Goal: Task Accomplishment & Management: Use online tool/utility

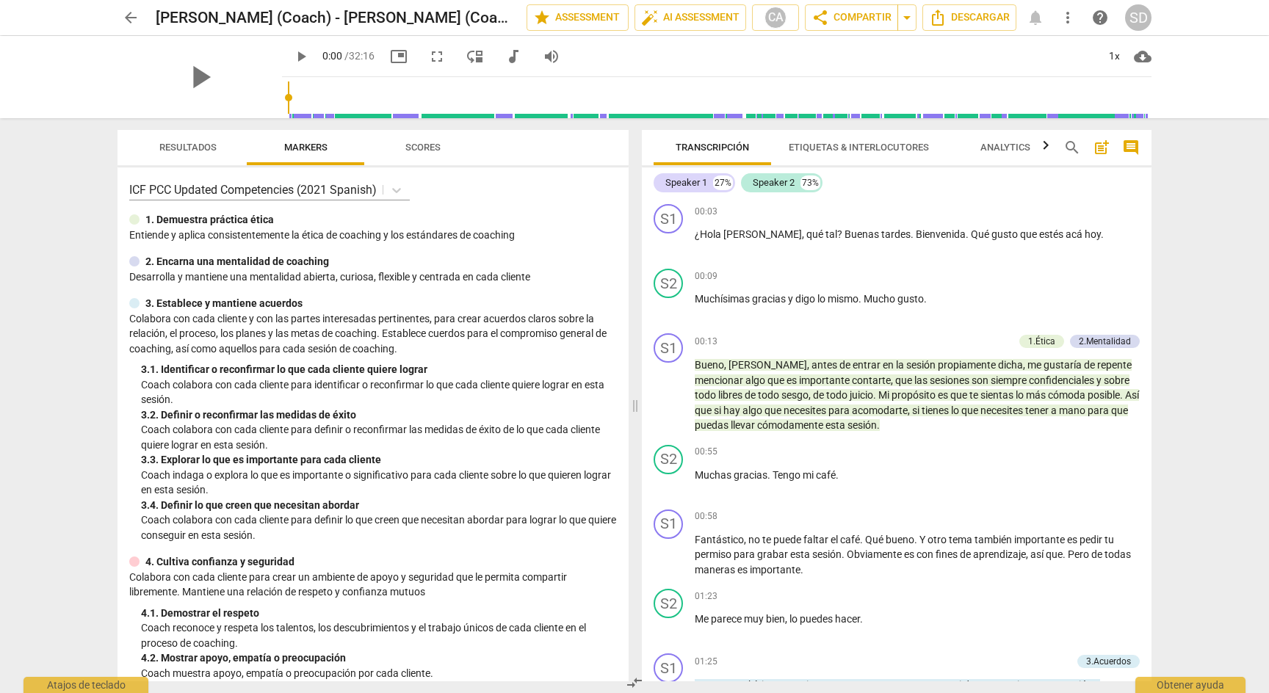
scroll to position [53, 0]
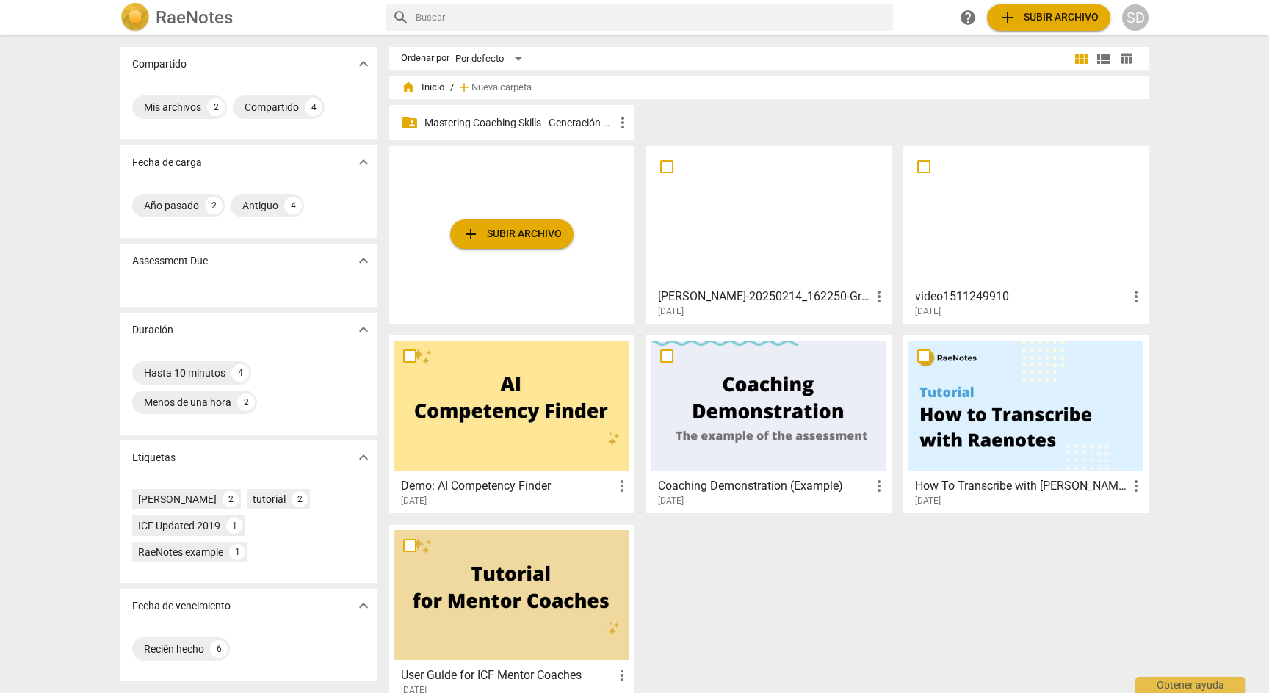
click at [555, 120] on p "Mastering Coaching Skills - Generación 31" at bounding box center [518, 122] width 189 height 15
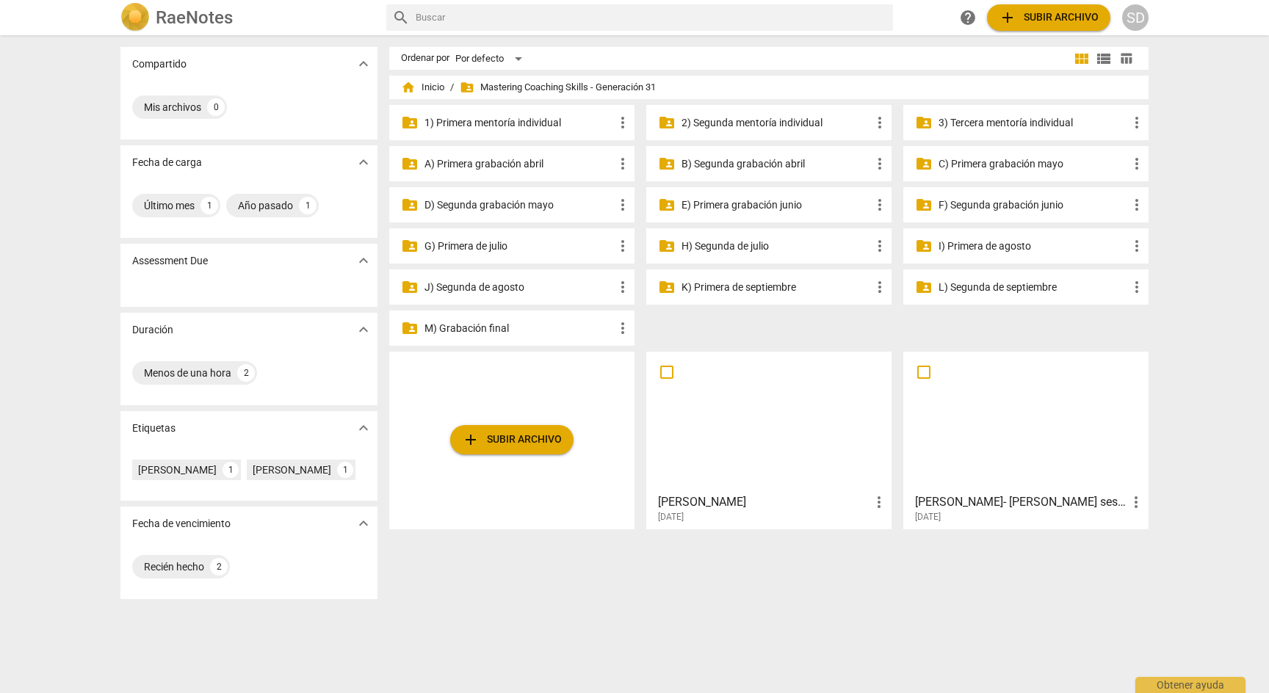
click at [992, 208] on p "F) Segunda grabación junio" at bounding box center [1032, 204] width 189 height 15
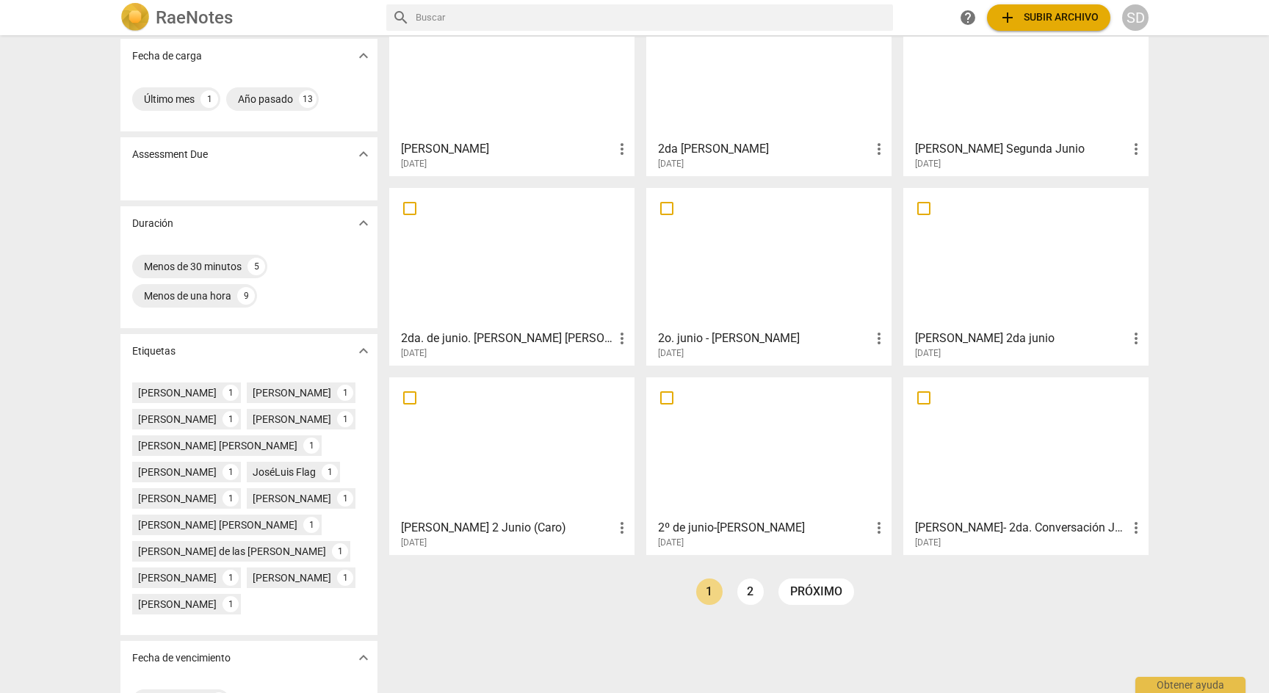
scroll to position [122, 0]
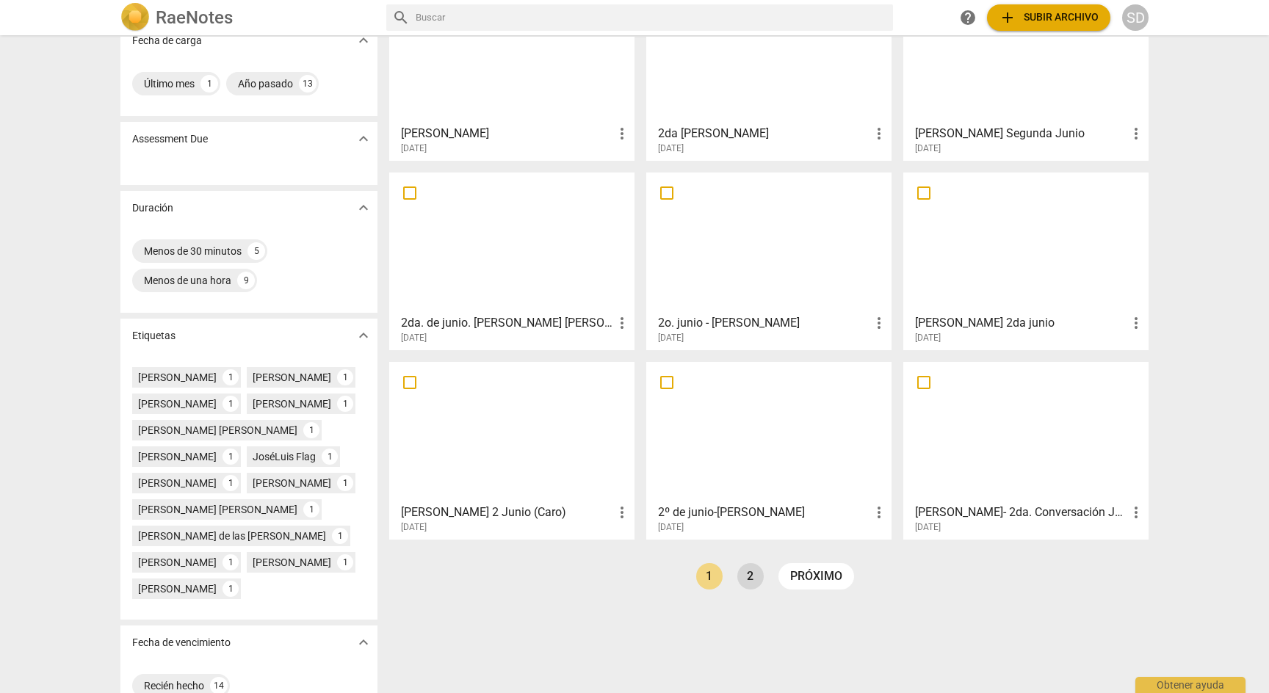
click at [752, 578] on link "2" at bounding box center [750, 576] width 26 height 26
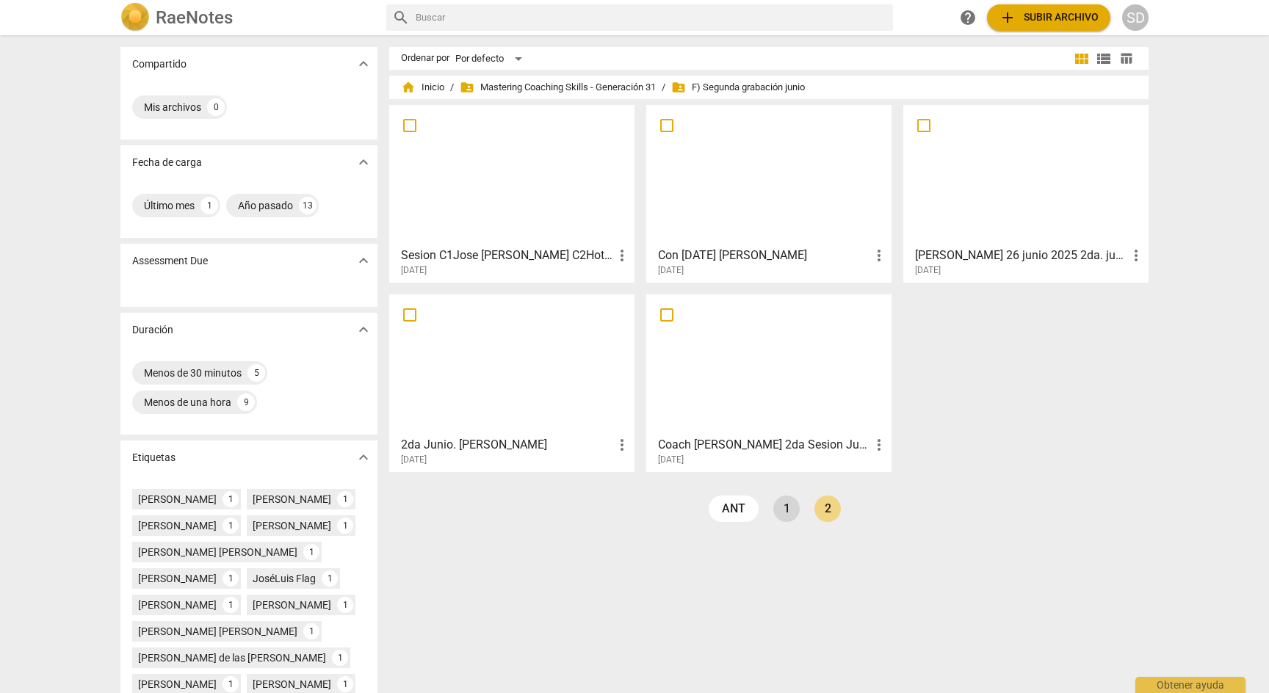
click at [786, 508] on link "1" at bounding box center [786, 509] width 26 height 26
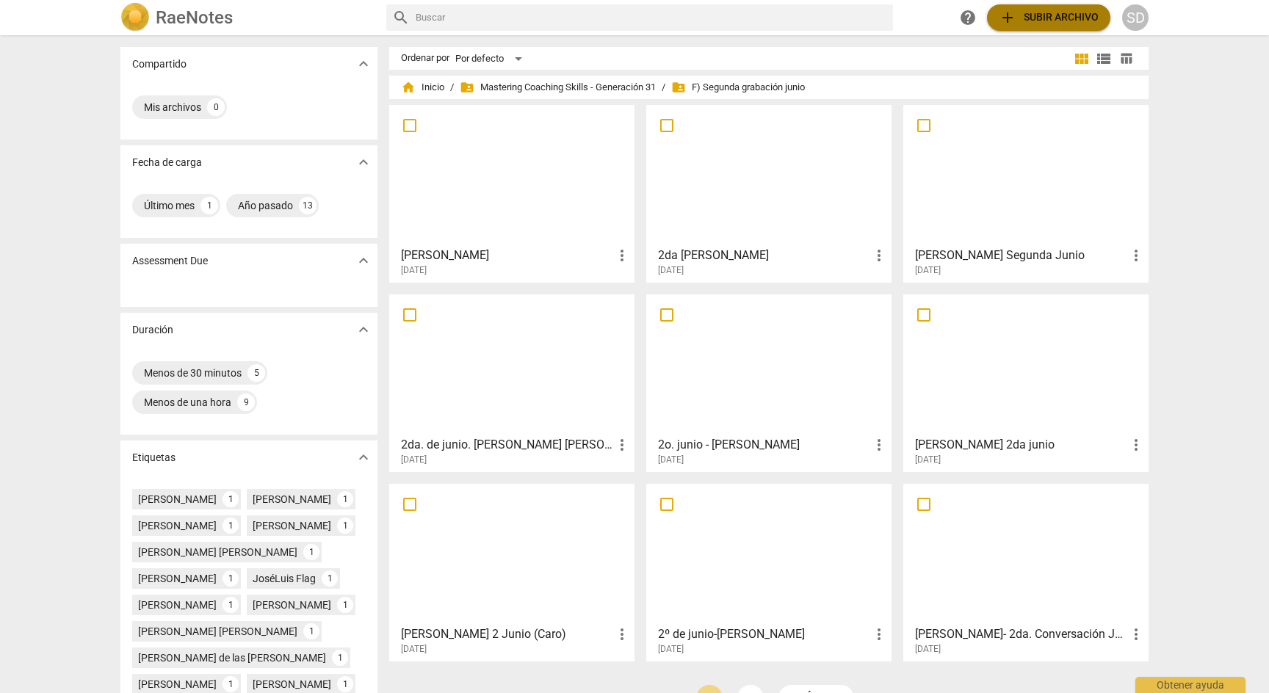
click at [1045, 15] on span "add Subir archivo" at bounding box center [1048, 18] width 100 height 18
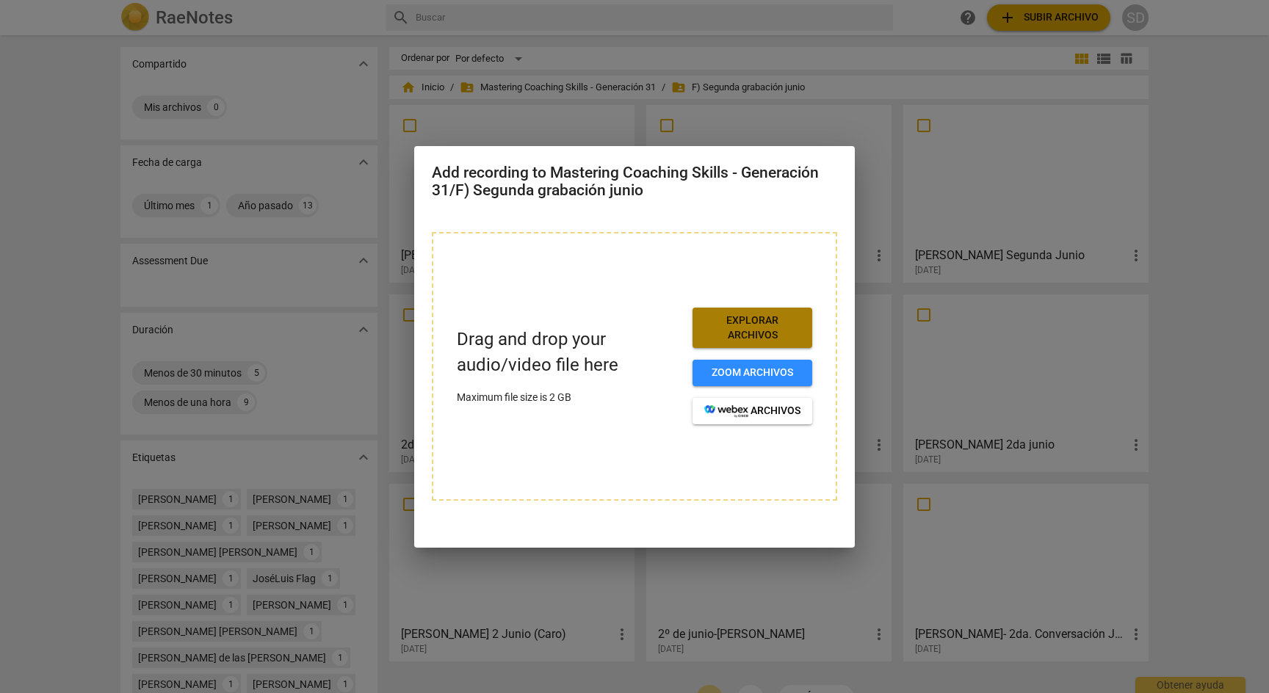
click at [775, 315] on span "Explorar archivos" at bounding box center [752, 327] width 96 height 29
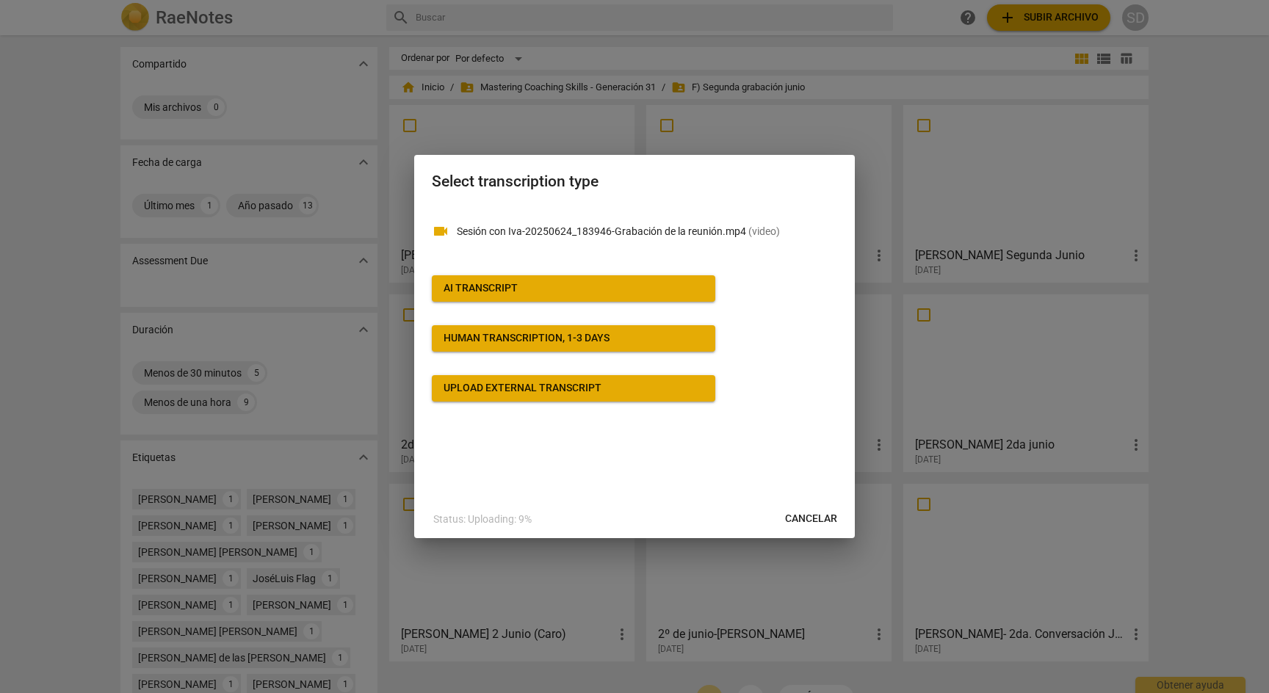
click at [810, 521] on span "Cancelar" at bounding box center [811, 519] width 52 height 15
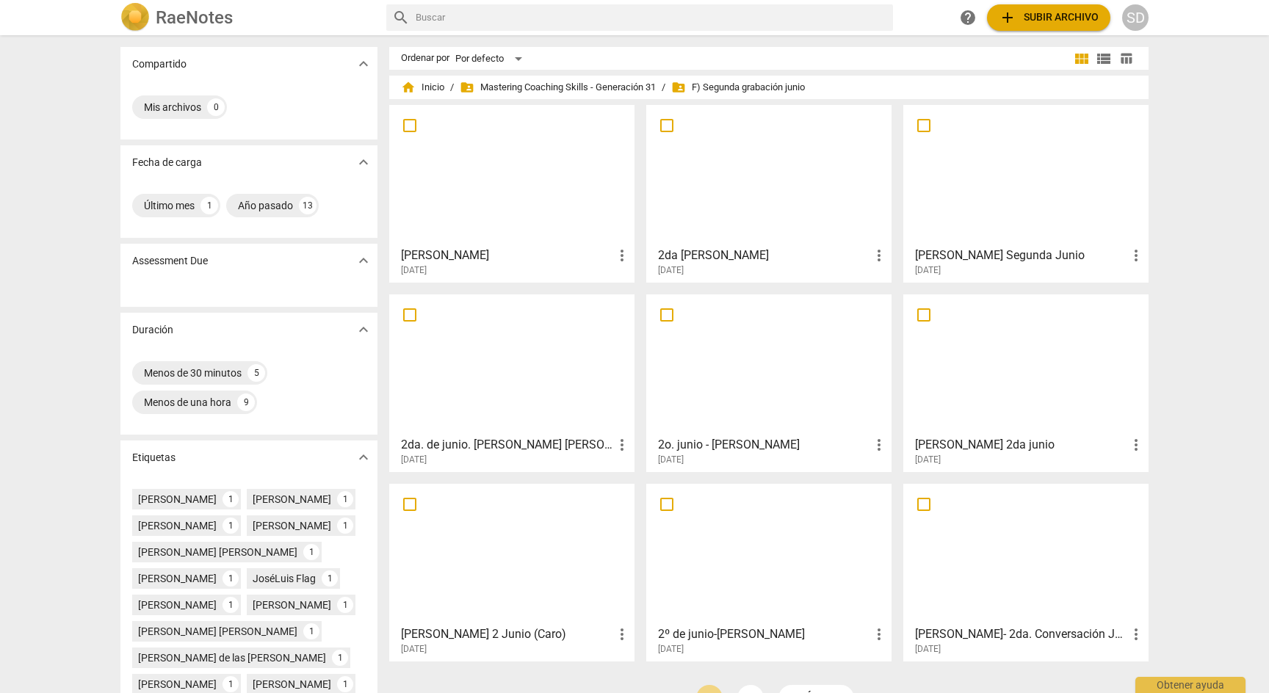
click at [1056, 11] on span "add Subir archivo" at bounding box center [1048, 18] width 100 height 18
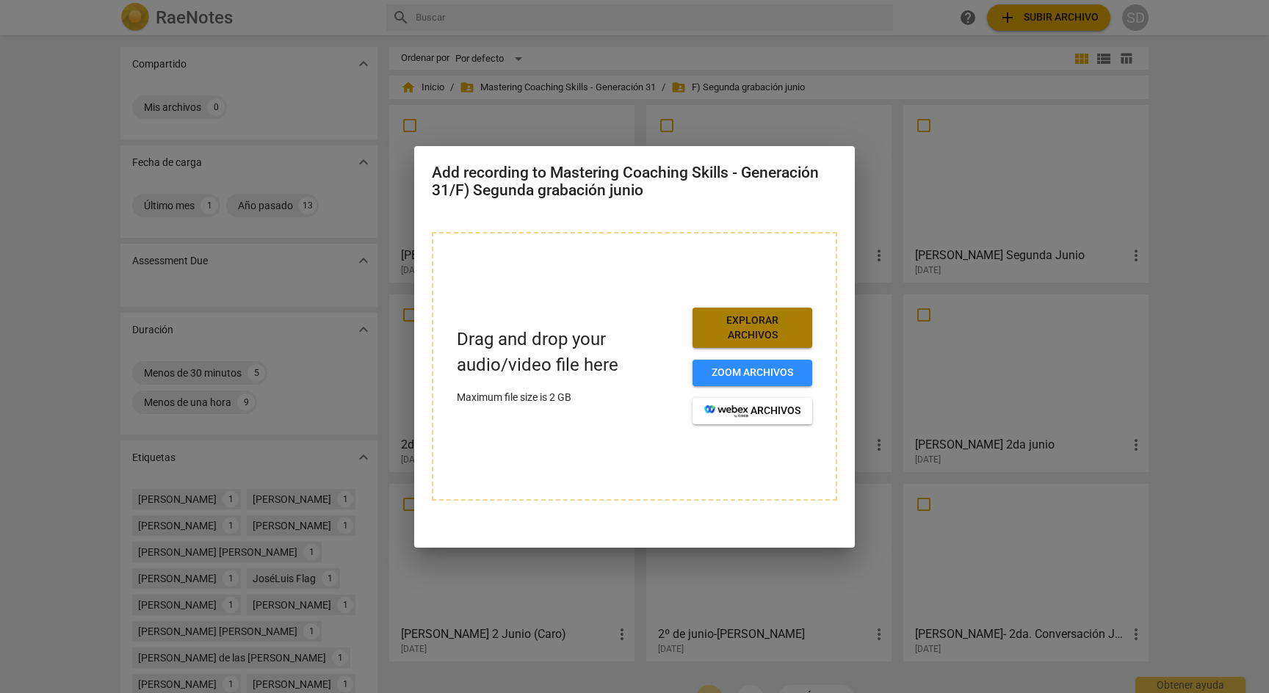
click at [759, 324] on span "Explorar archivos" at bounding box center [752, 327] width 96 height 29
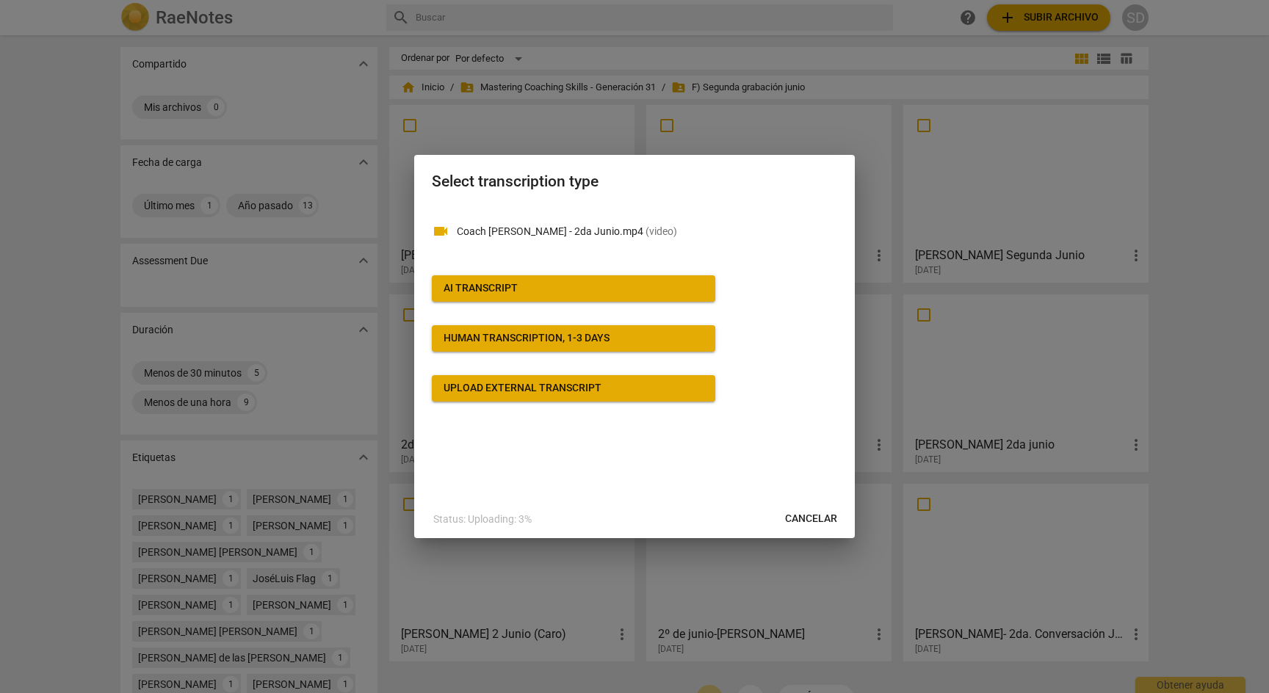
click at [520, 289] on span "AI Transcript" at bounding box center [573, 288] width 260 height 15
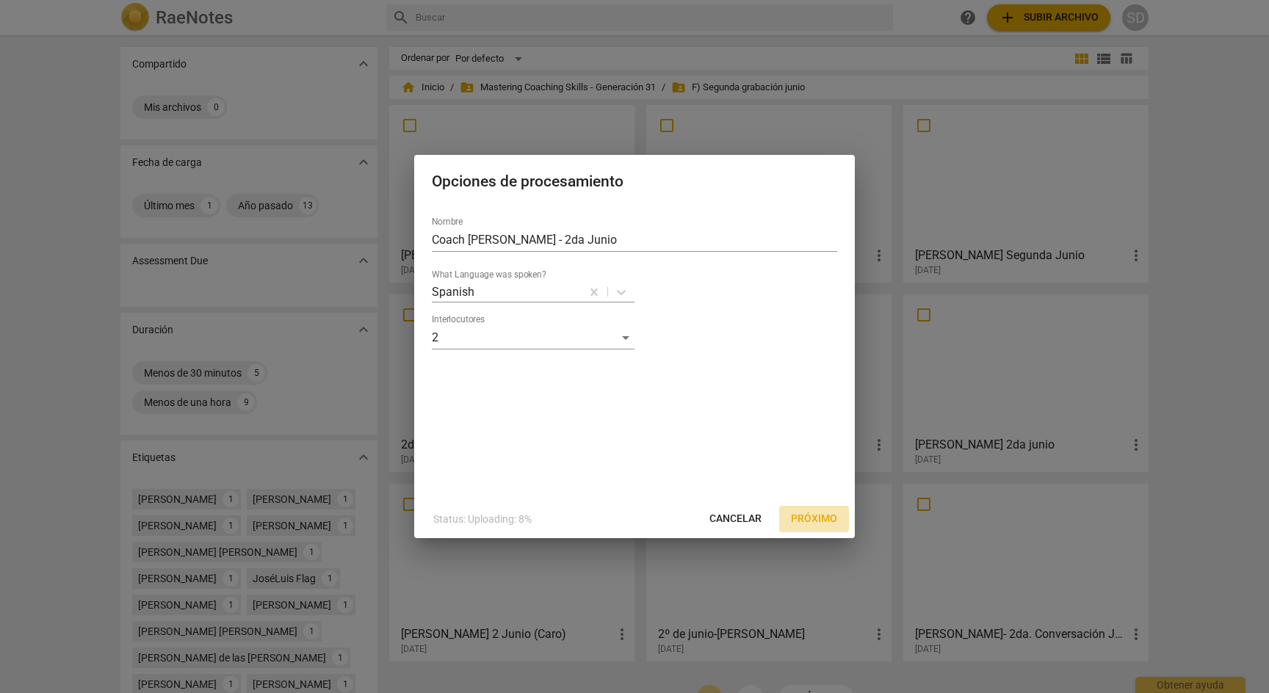
click at [820, 522] on span "Próximo" at bounding box center [814, 519] width 46 height 15
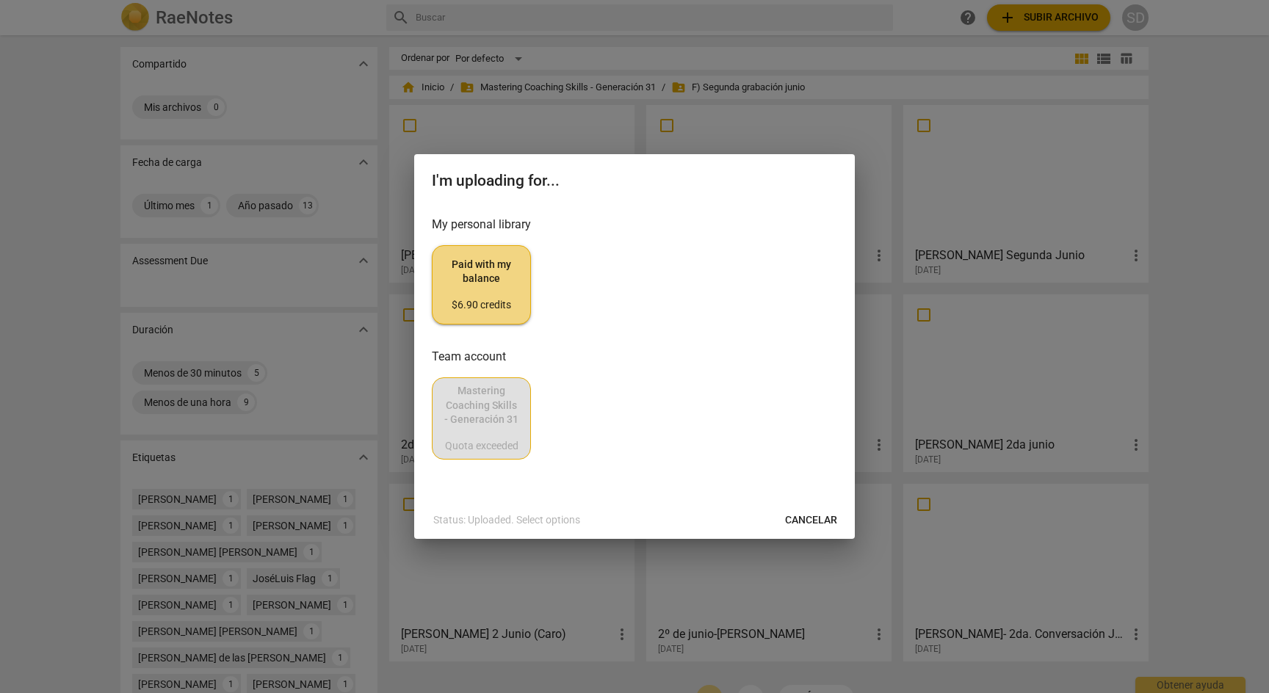
click at [497, 279] on span "Paid with my balance $6.90 credits" at bounding box center [481, 285] width 74 height 55
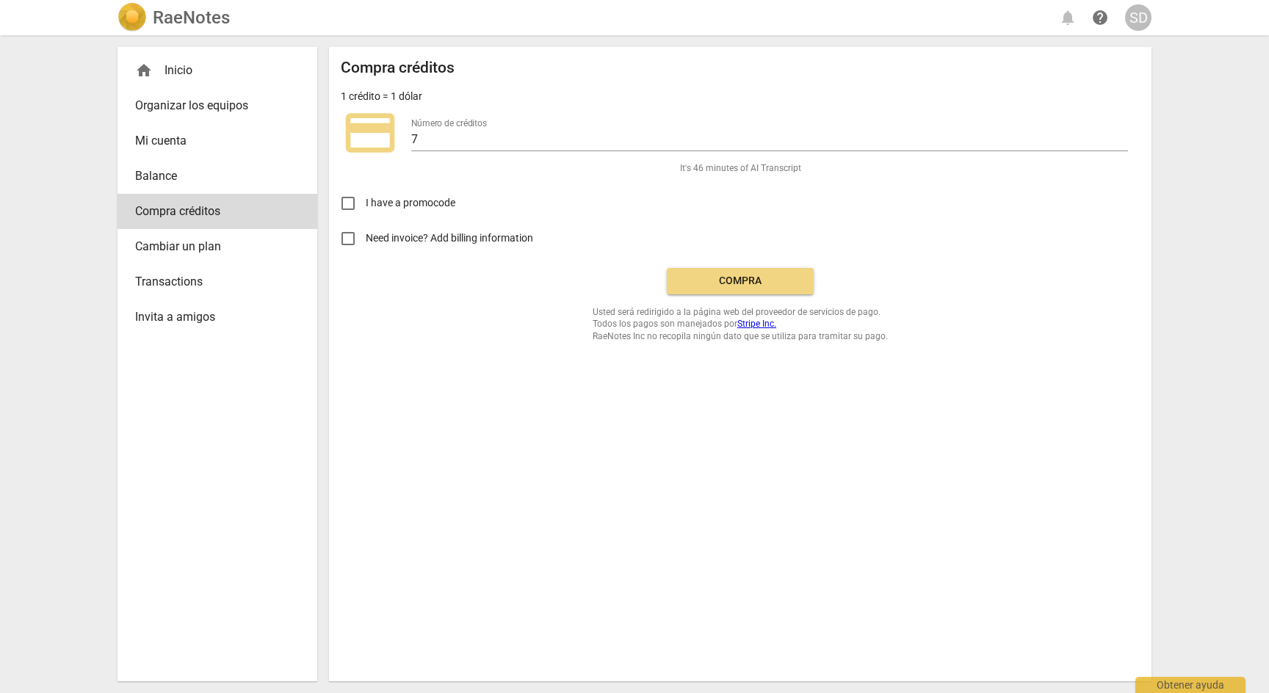
click at [762, 279] on span "Compra" at bounding box center [739, 281] width 123 height 15
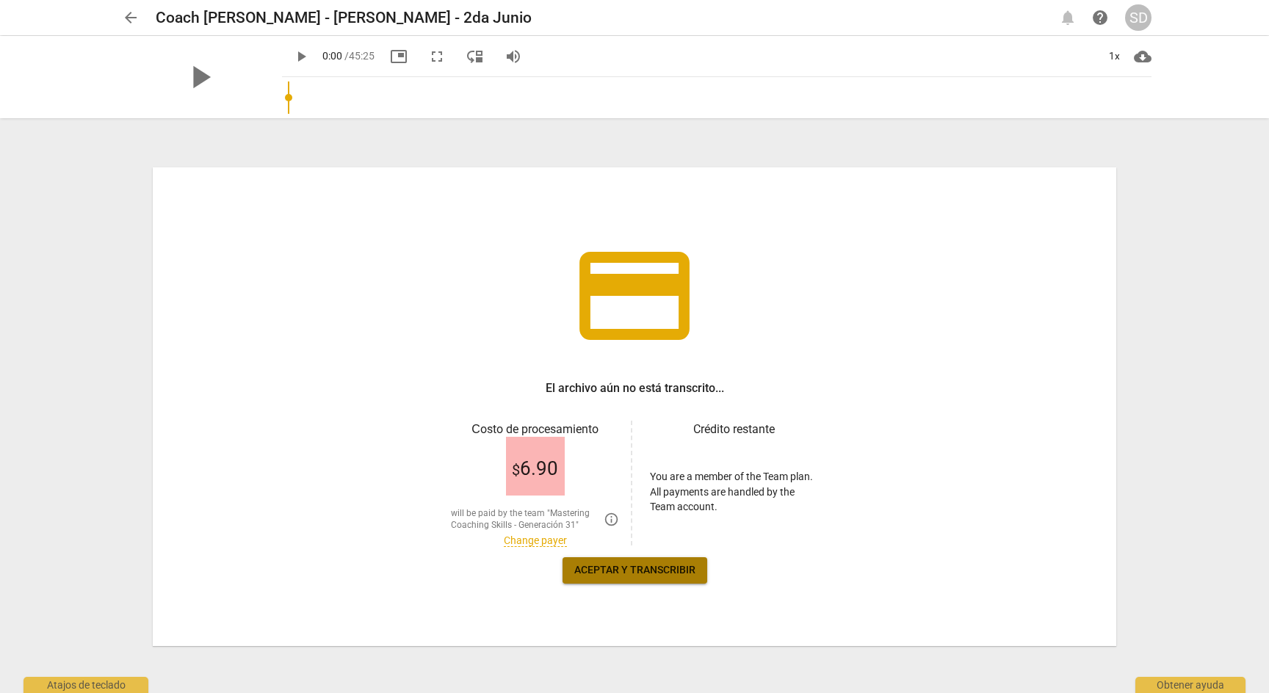
click at [670, 573] on span "Aceptar y transcribir" at bounding box center [634, 570] width 121 height 15
click at [539, 545] on link "Change payer" at bounding box center [535, 540] width 63 height 12
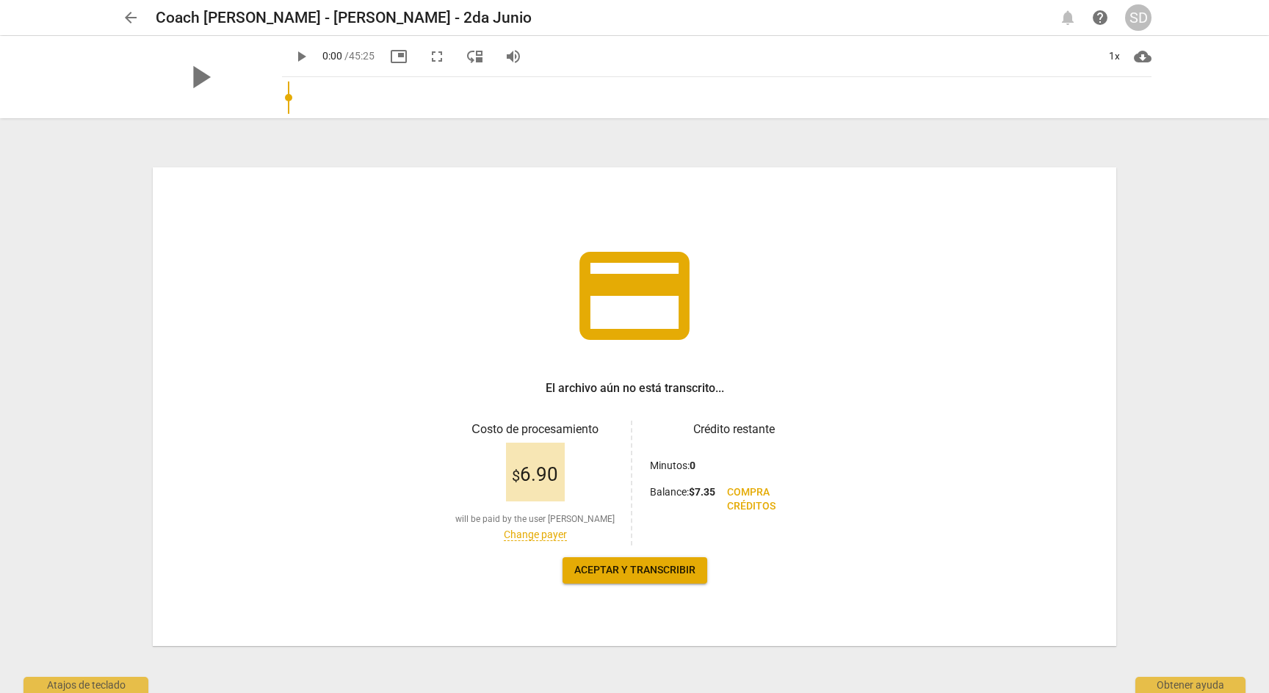
click at [641, 573] on span "Aceptar y transcribir" at bounding box center [634, 570] width 121 height 15
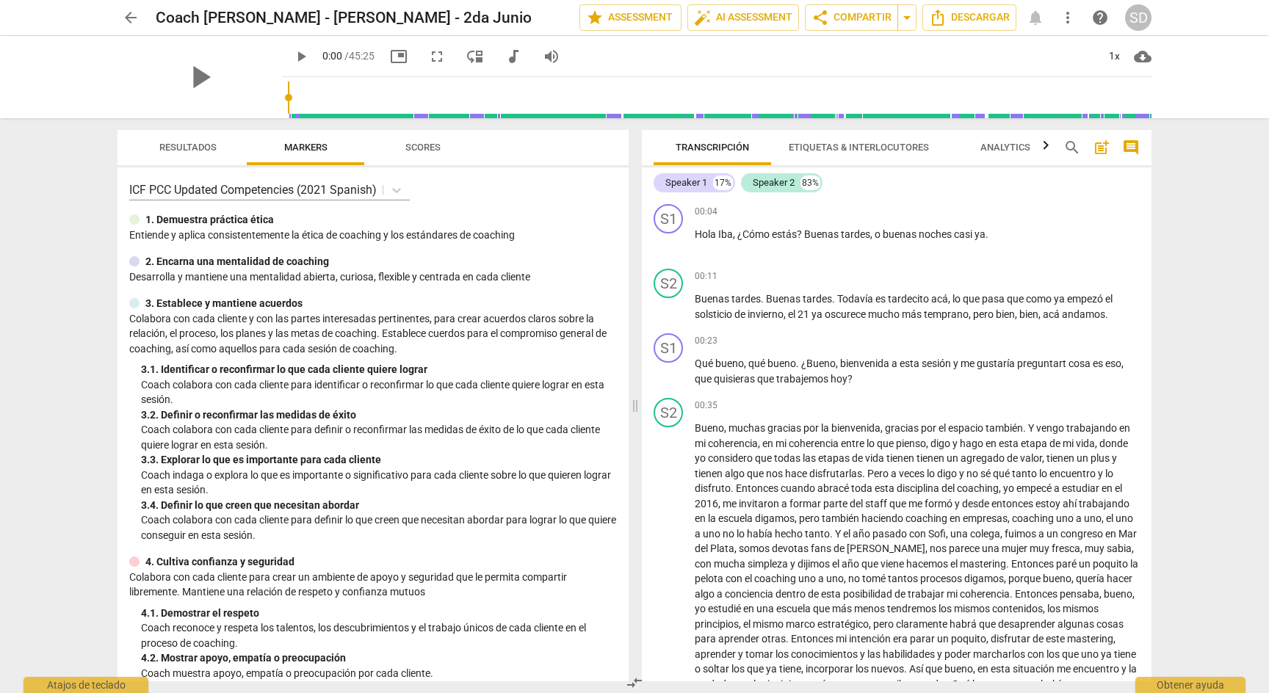
click at [132, 12] on span "arrow_back" at bounding box center [131, 18] width 18 height 18
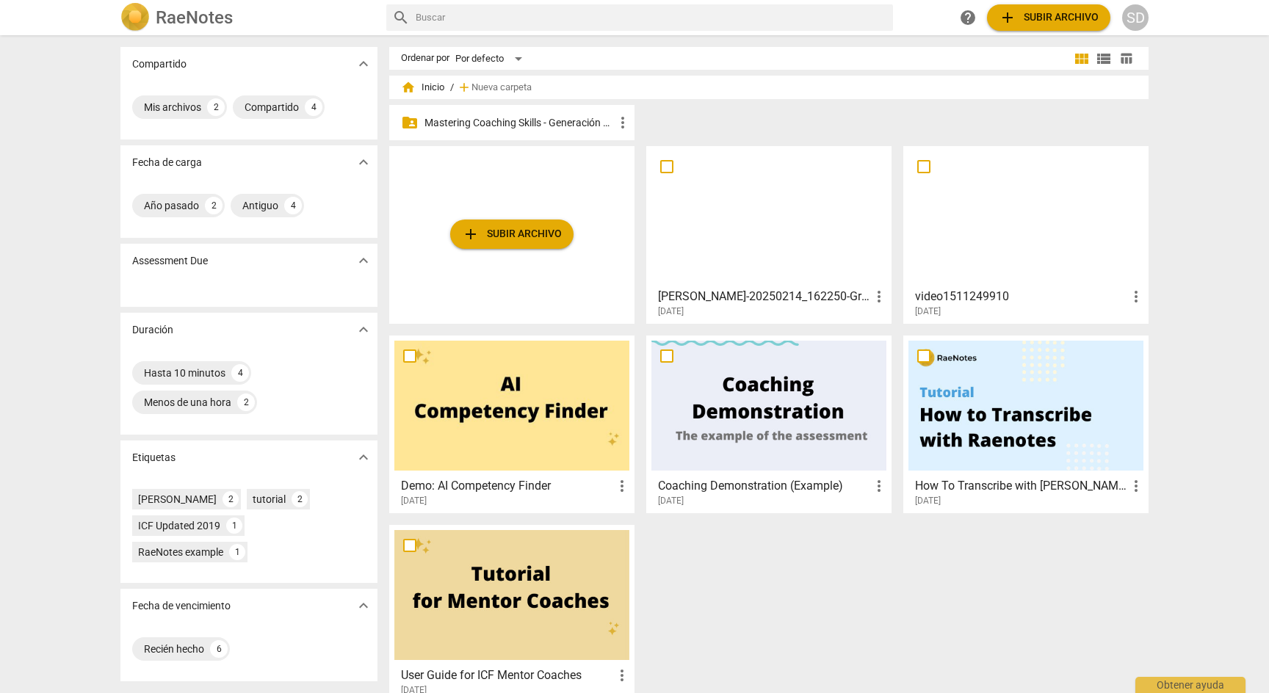
click at [489, 120] on p "Mastering Coaching Skills - Generación 31" at bounding box center [518, 122] width 189 height 15
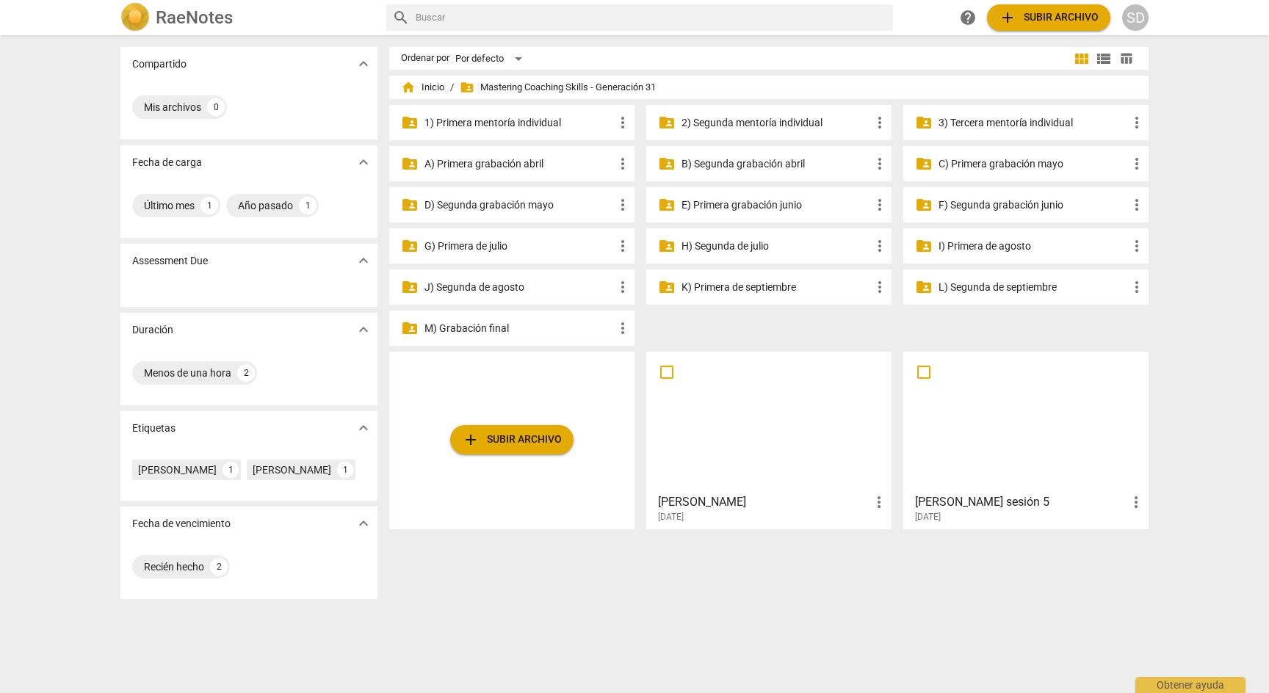
click at [490, 326] on p "M) Grabación final" at bounding box center [518, 328] width 189 height 15
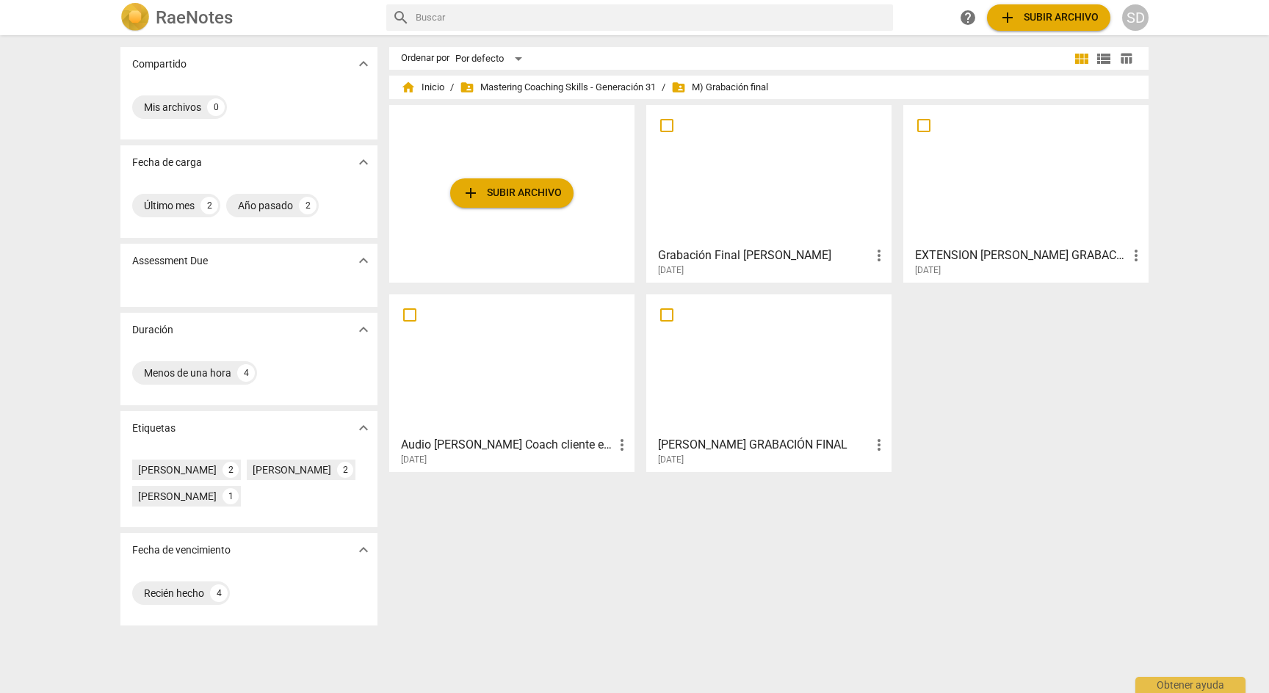
click at [550, 443] on h3 "Audio [PERSON_NAME] Coach cliente externo [PERSON_NAME]" at bounding box center [507, 445] width 212 height 18
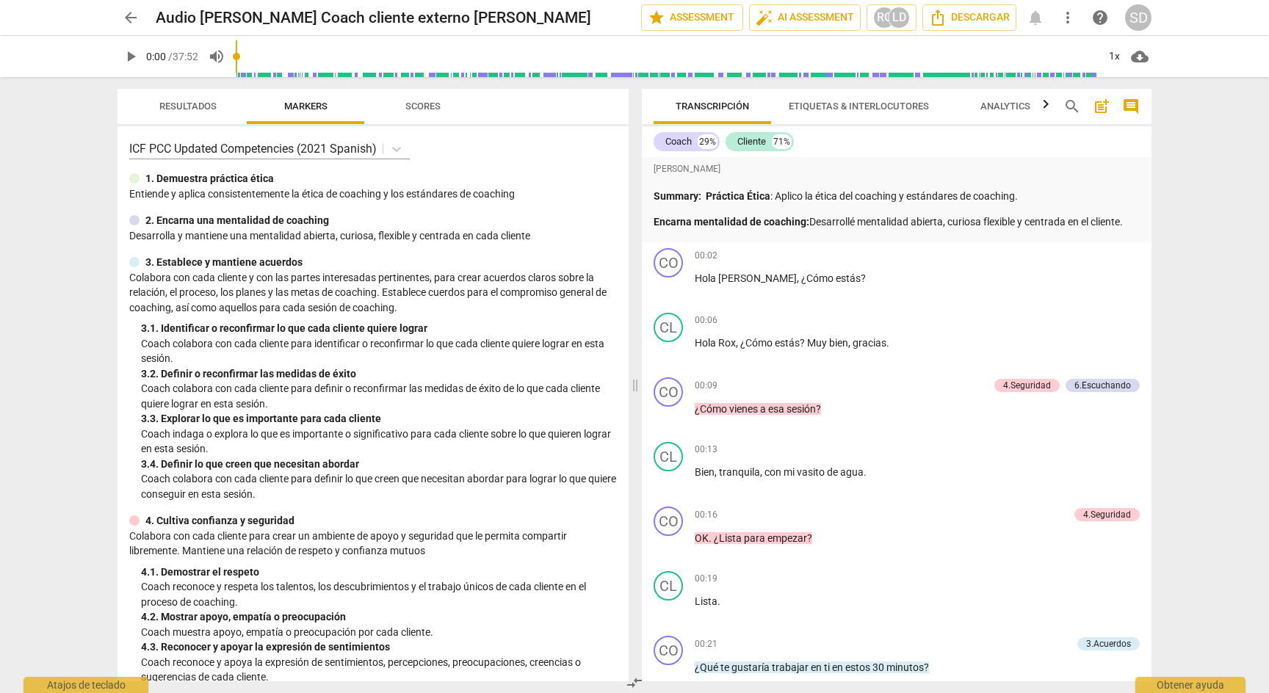
click at [131, 12] on span "arrow_back" at bounding box center [131, 18] width 18 height 18
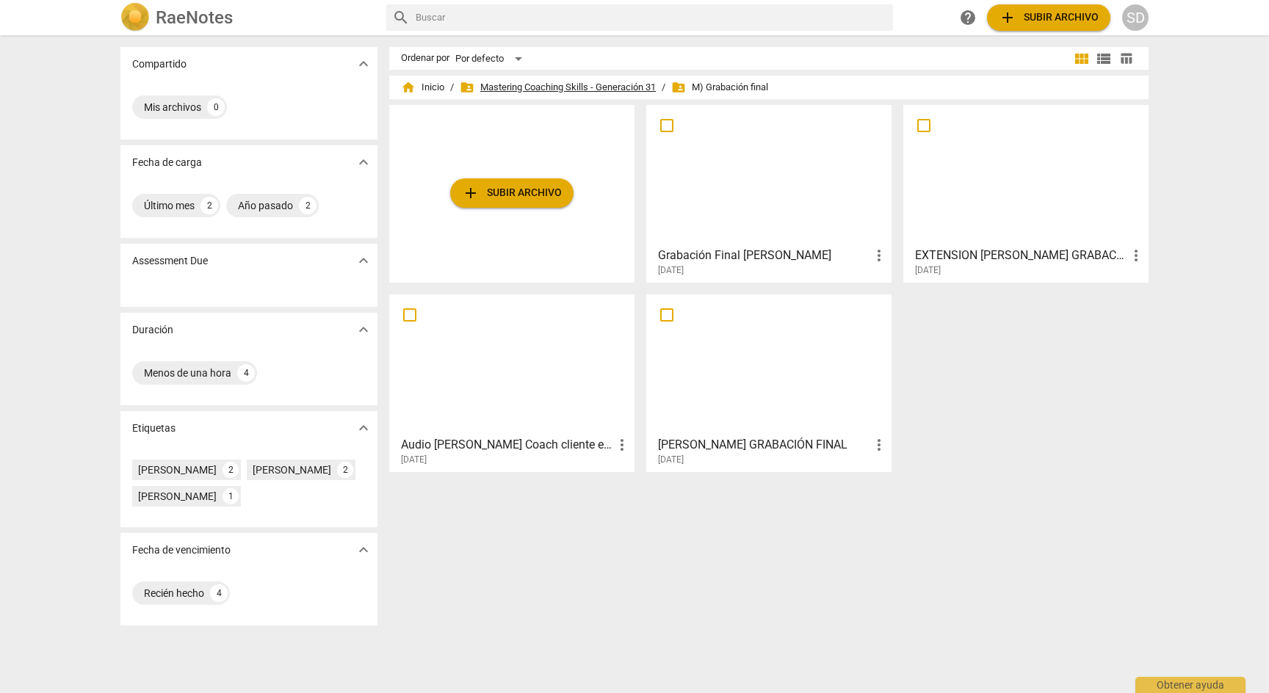
click at [585, 87] on span "folder_shared Mastering Coaching Skills - Generación 31" at bounding box center [558, 87] width 196 height 15
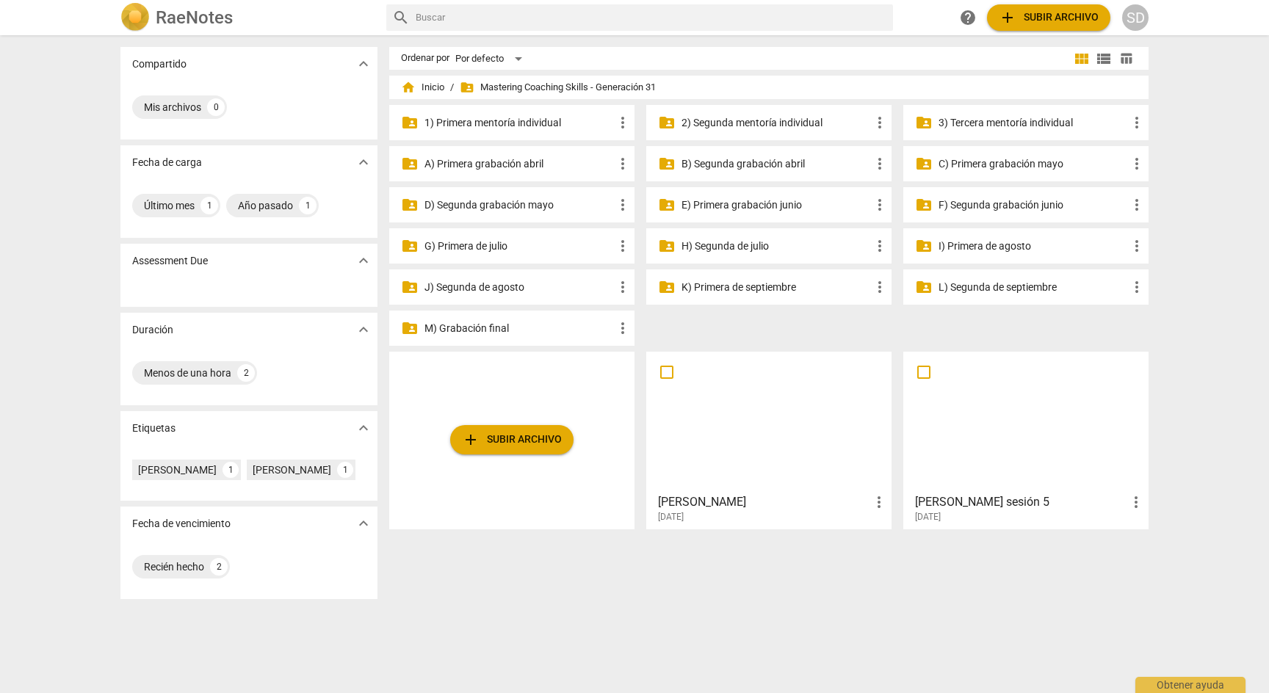
click at [726, 291] on p "K) Primera de septiembre" at bounding box center [775, 287] width 189 height 15
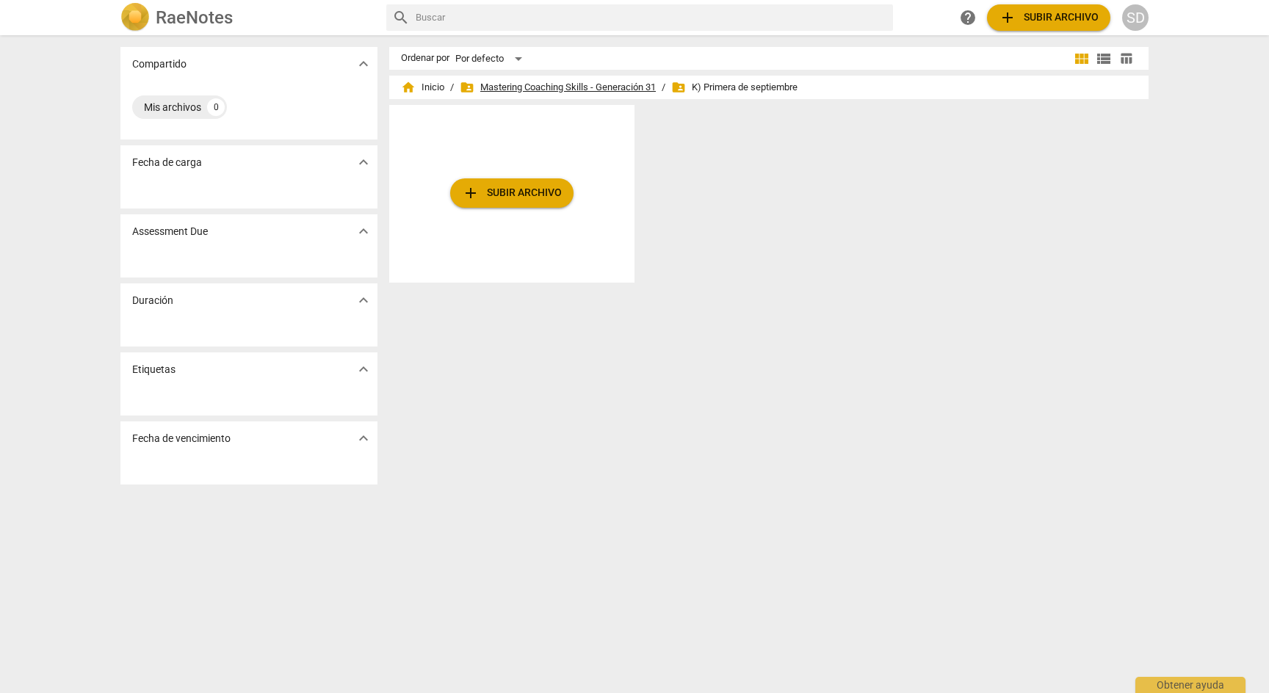
click at [582, 85] on span "folder_shared Mastering Coaching Skills - Generación 31" at bounding box center [558, 87] width 196 height 15
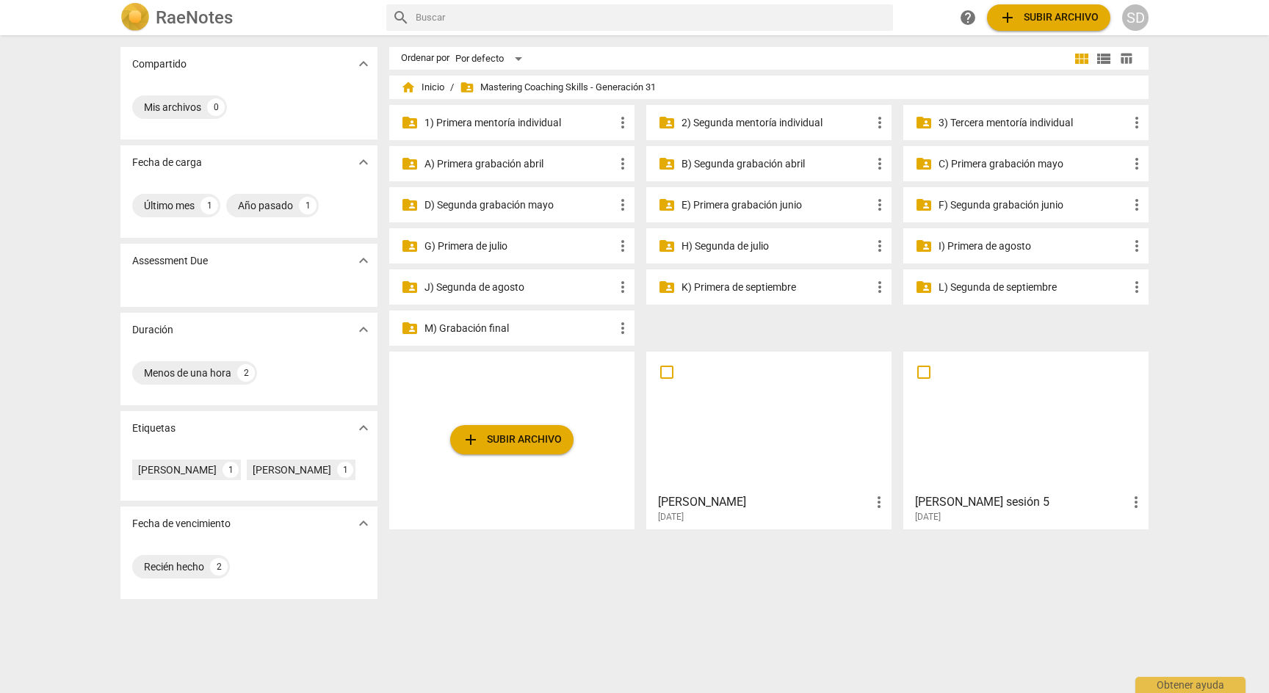
click at [479, 289] on p "J) Segunda de agosto" at bounding box center [518, 287] width 189 height 15
click at [1024, 242] on p "I) Primera de agosto" at bounding box center [1032, 246] width 189 height 15
